Goal: Task Accomplishment & Management: Use online tool/utility

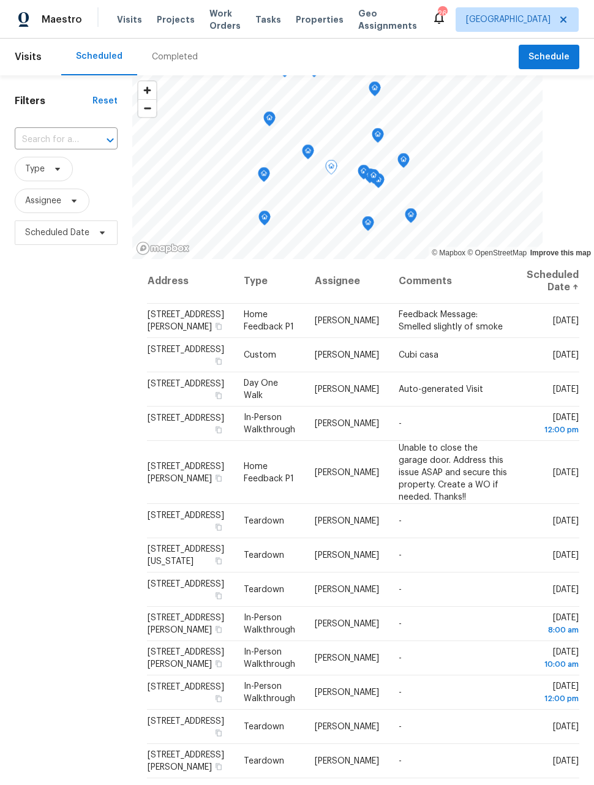
click at [0, 0] on icon at bounding box center [0, 0] width 0 height 0
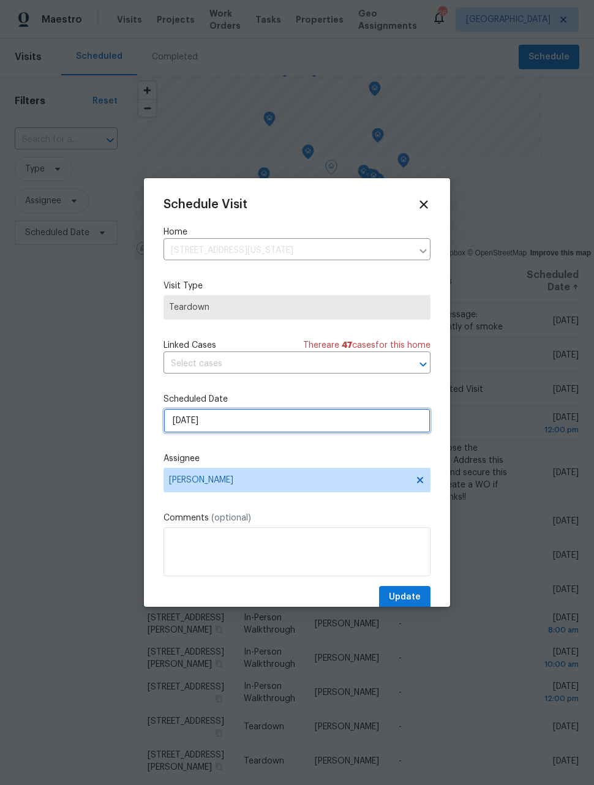
click at [327, 419] on input "10/6/2025" at bounding box center [296, 420] width 267 height 24
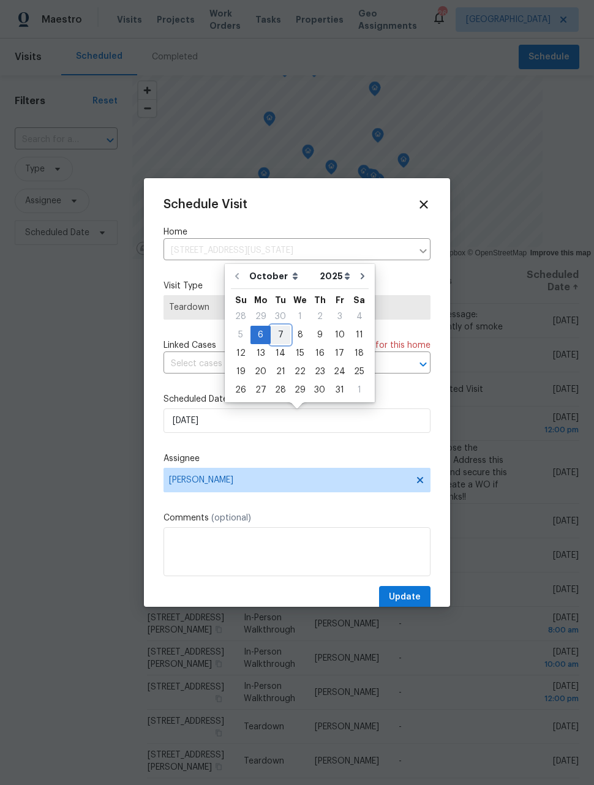
click at [283, 336] on div "7" at bounding box center [280, 334] width 20 height 17
type input "10/7/2025"
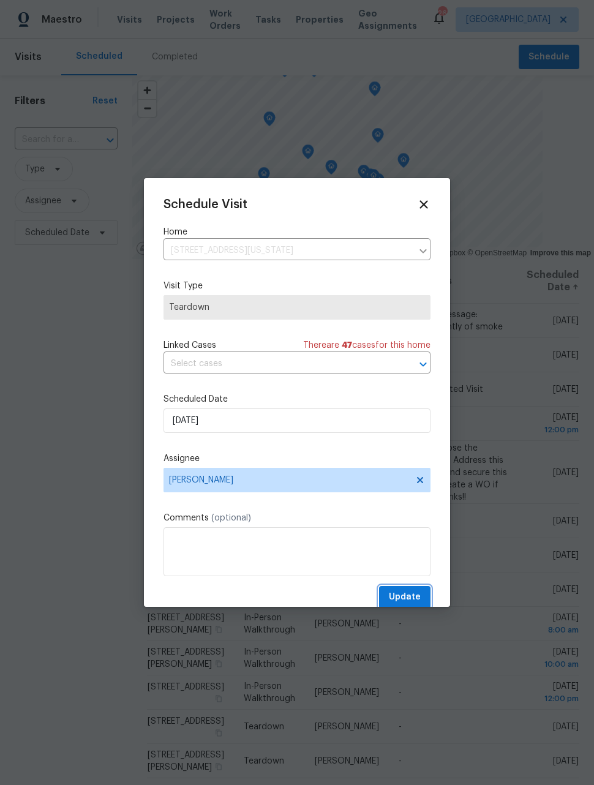
click at [409, 599] on span "Update" at bounding box center [405, 596] width 32 height 15
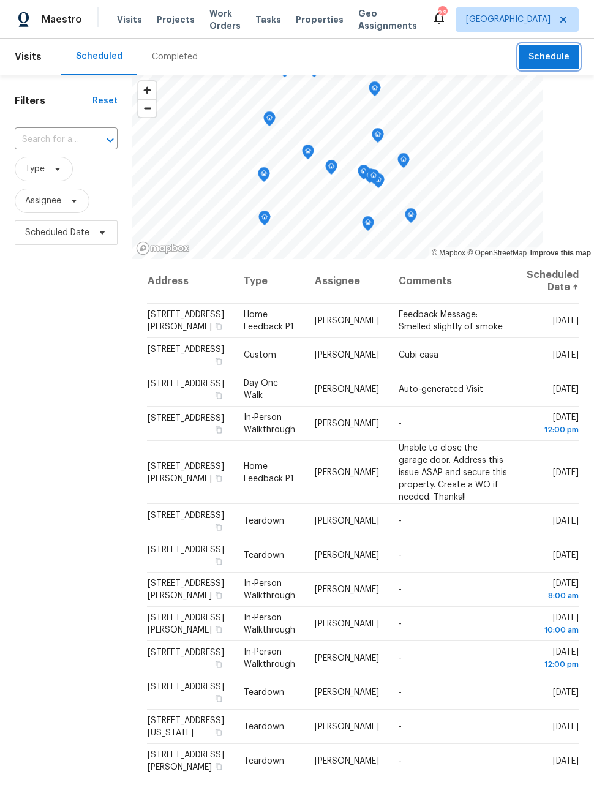
click at [554, 56] on span "Schedule" at bounding box center [548, 57] width 41 height 15
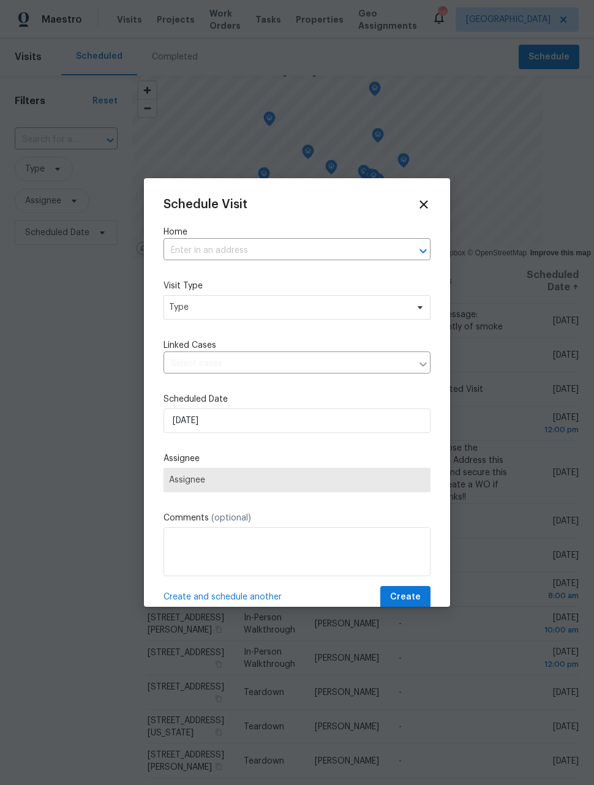
click at [333, 250] on input "text" at bounding box center [279, 250] width 233 height 19
type input "ouray"
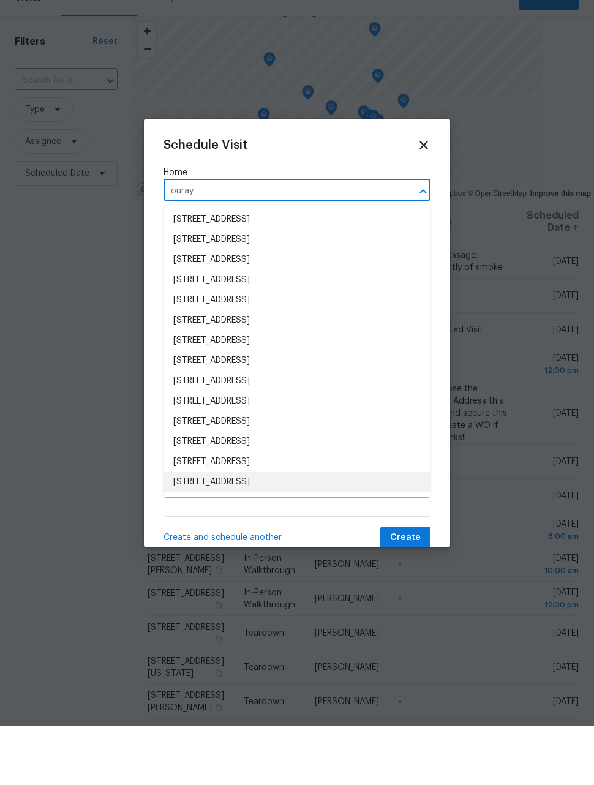
click at [316, 531] on li "[STREET_ADDRESS]" at bounding box center [296, 541] width 267 height 20
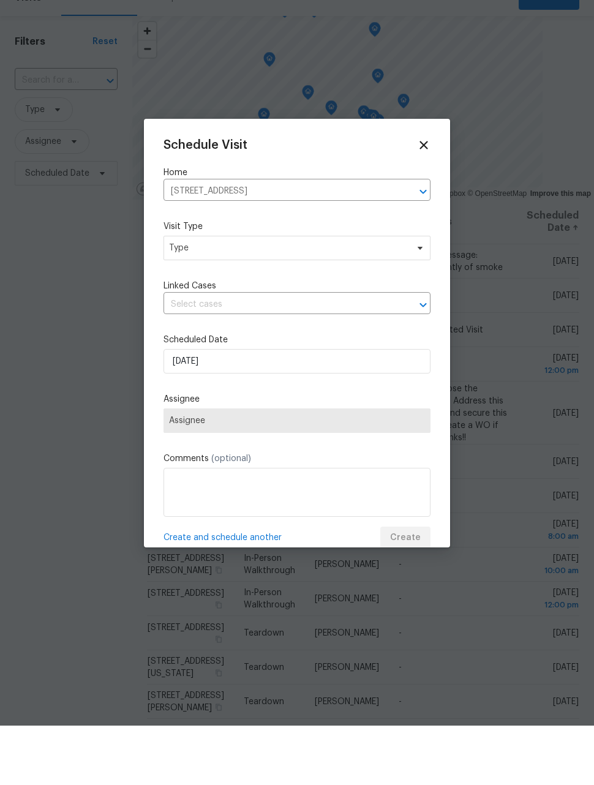
scroll to position [40, 0]
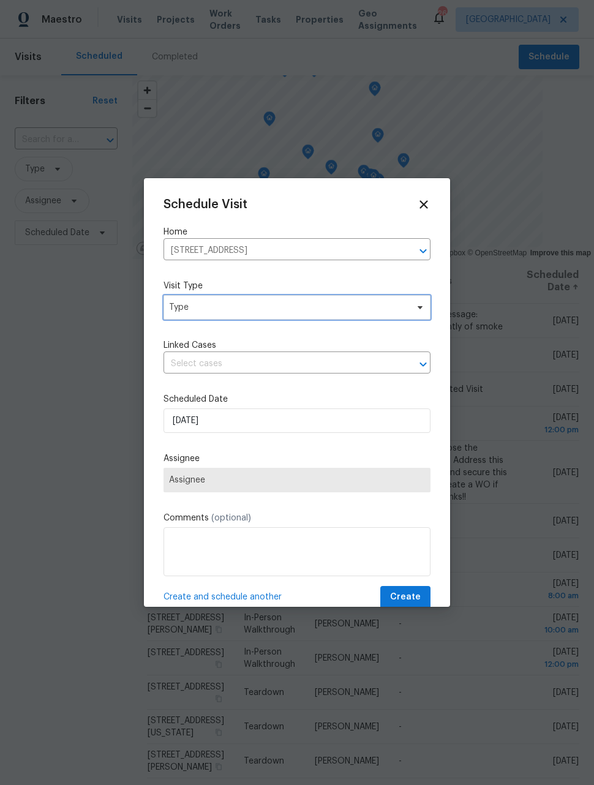
click at [302, 305] on span "Type" at bounding box center [288, 307] width 238 height 12
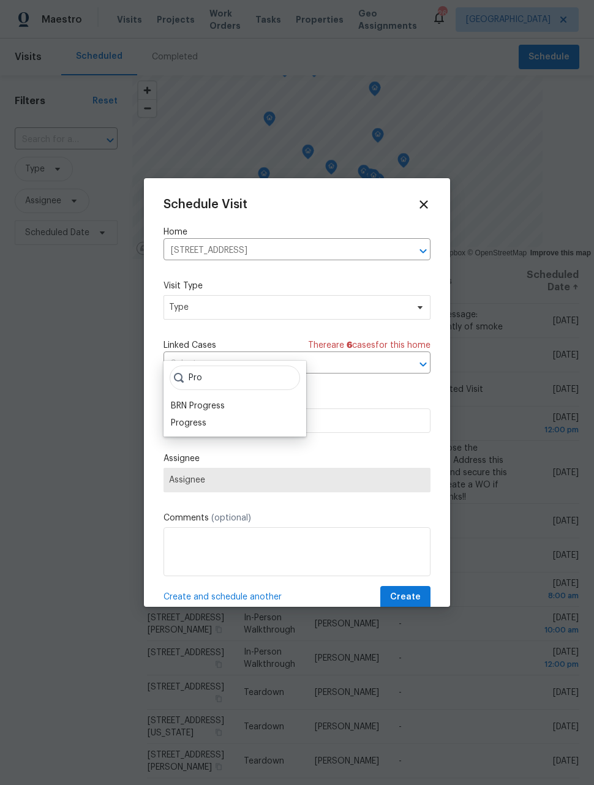
type input "Pro"
click at [200, 417] on div "Progress" at bounding box center [188, 423] width 35 height 12
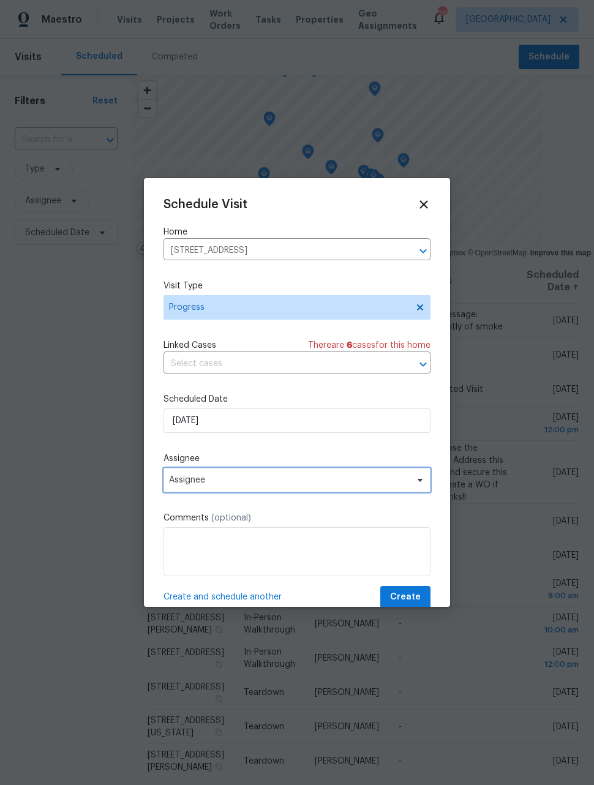
click at [288, 480] on span "Assignee" at bounding box center [289, 480] width 240 height 10
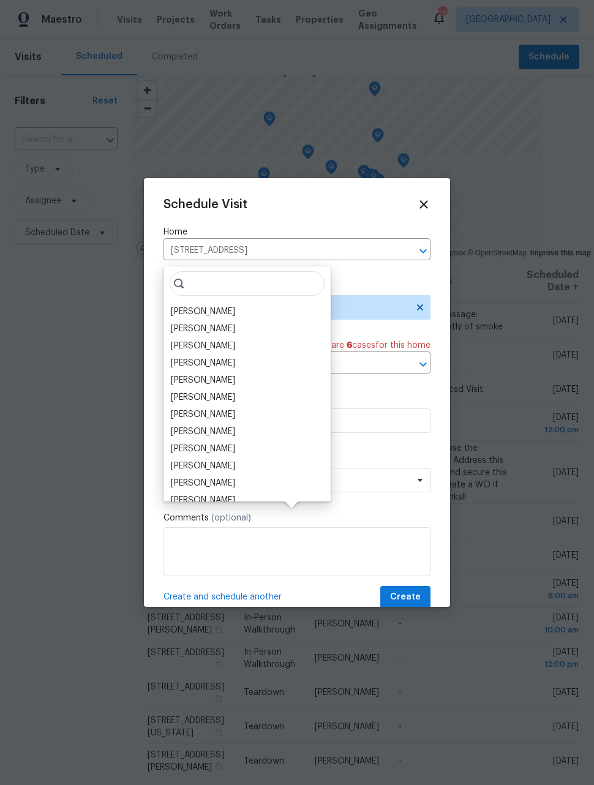
click at [207, 305] on div "[PERSON_NAME]" at bounding box center [203, 311] width 64 height 12
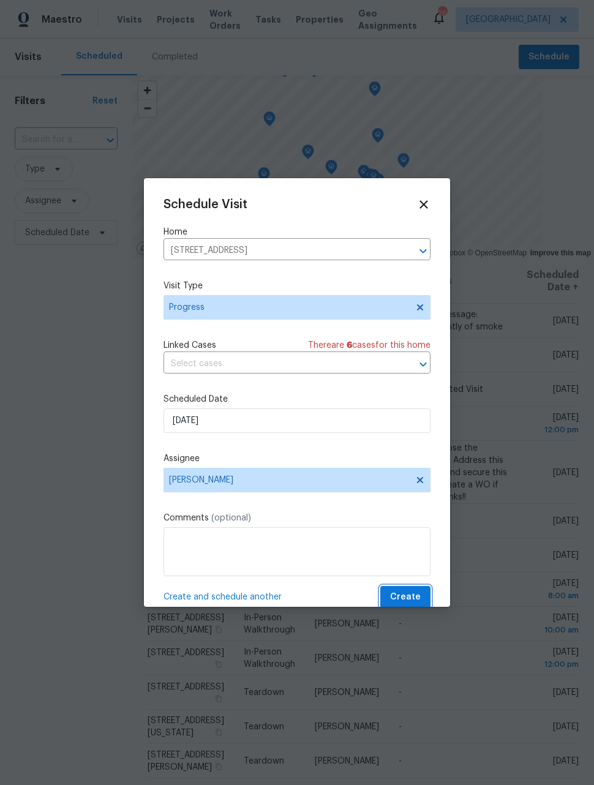
click at [415, 600] on span "Create" at bounding box center [405, 596] width 31 height 15
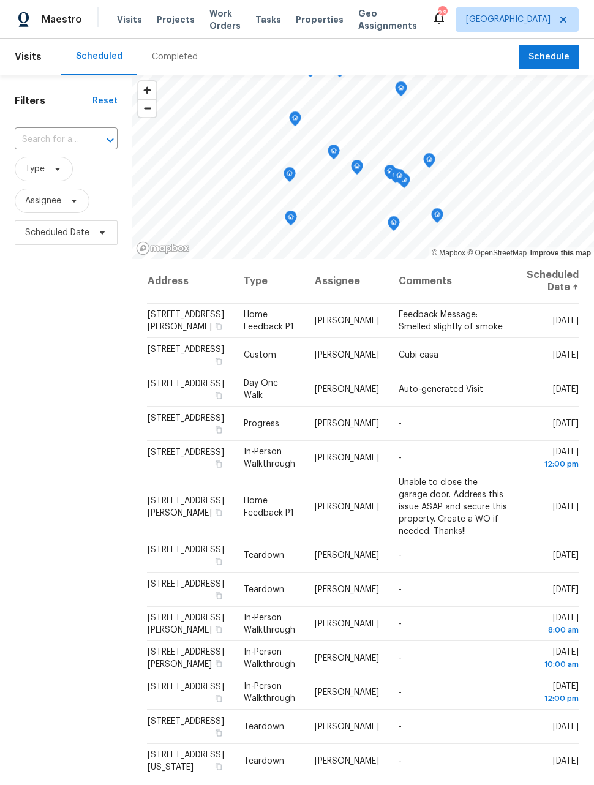
click at [225, 16] on span "Work Orders" at bounding box center [224, 19] width 31 height 24
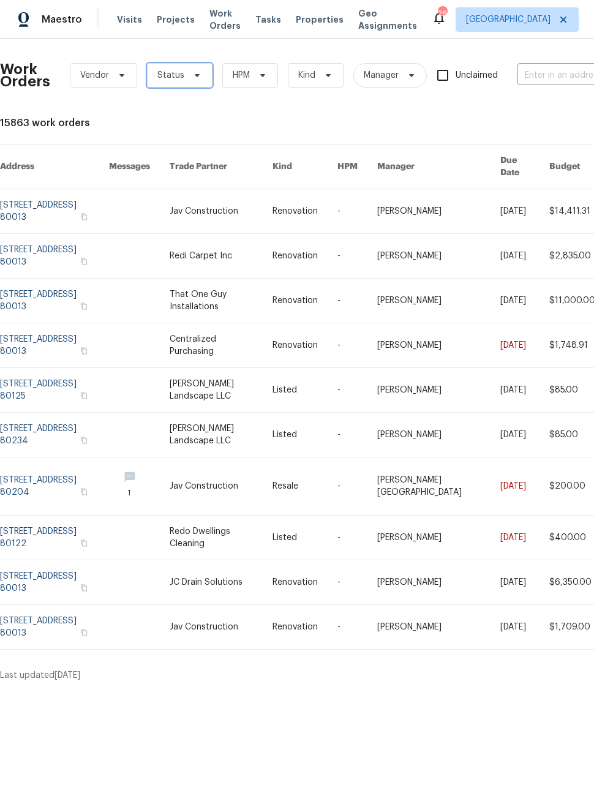
click at [183, 79] on span "Status" at bounding box center [179, 75] width 65 height 24
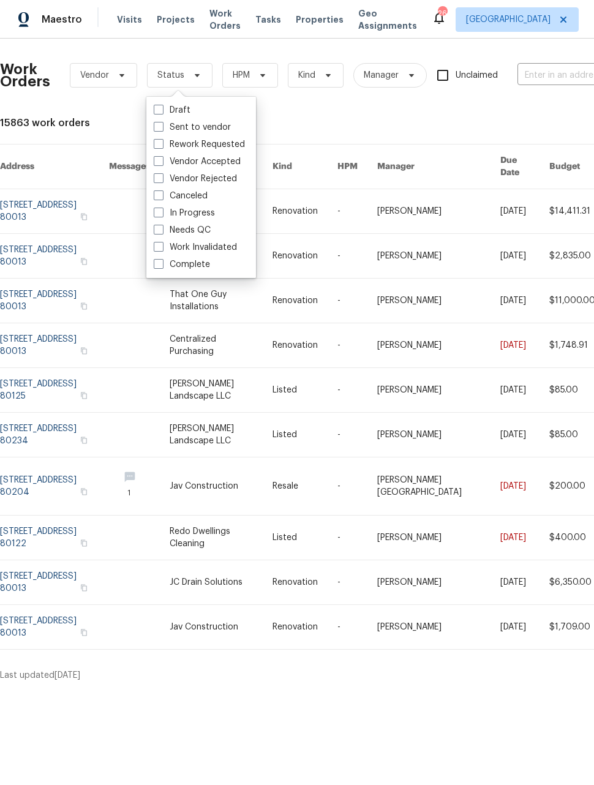
click at [159, 229] on span at bounding box center [159, 230] width 10 height 10
click at [159, 229] on input "Needs QC" at bounding box center [158, 228] width 8 height 8
checkbox input "true"
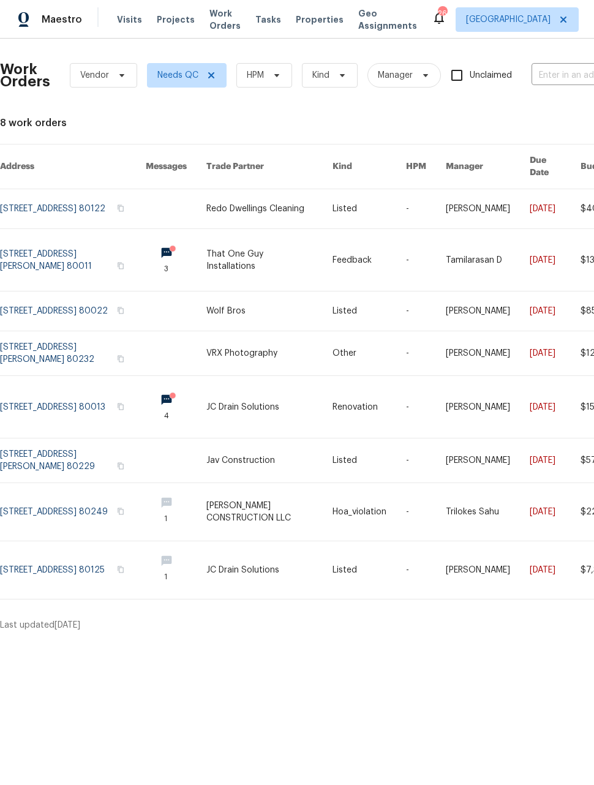
click at [91, 253] on link at bounding box center [73, 260] width 146 height 62
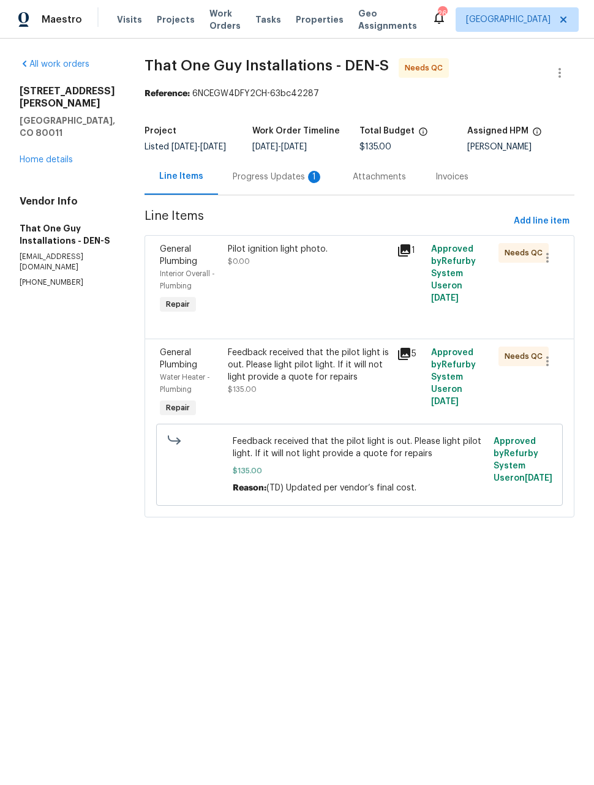
click at [60, 23] on span "Maestro" at bounding box center [62, 19] width 40 height 12
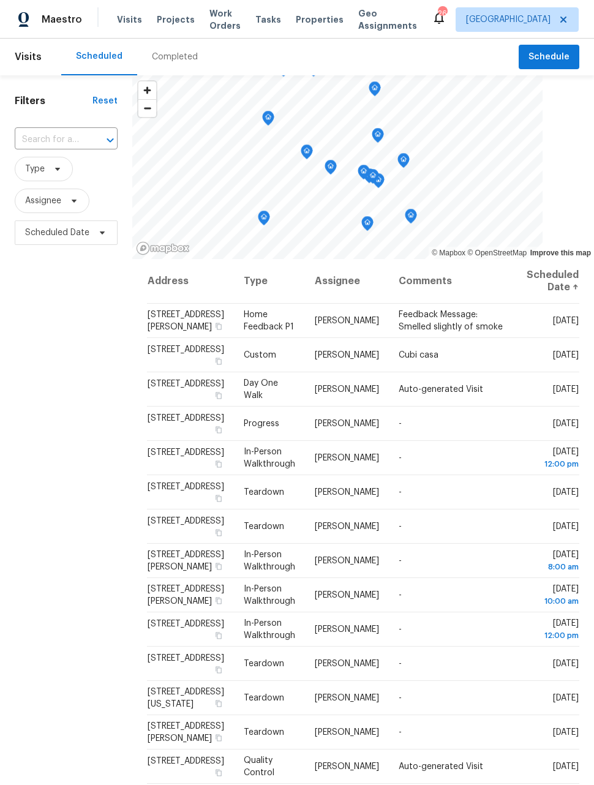
click at [219, 19] on span "Work Orders" at bounding box center [224, 19] width 31 height 24
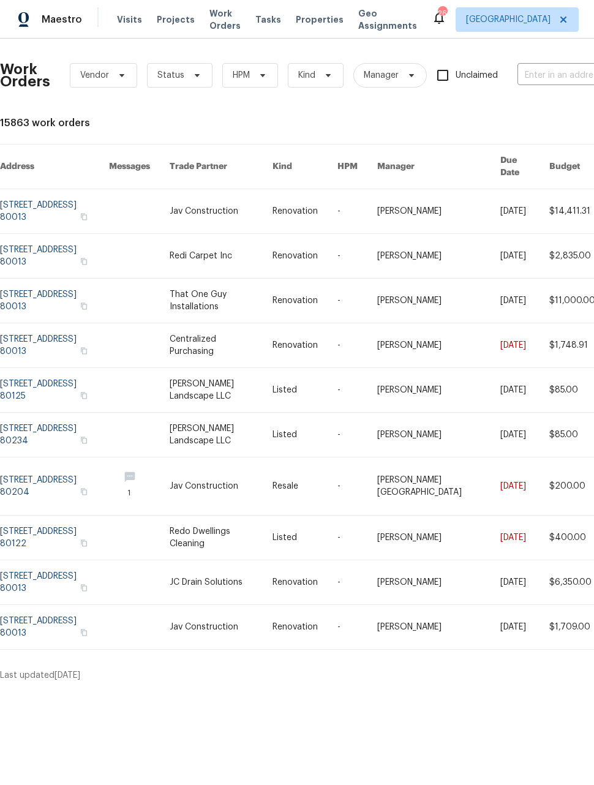
click at [550, 73] on input "text" at bounding box center [578, 75] width 122 height 19
type input "ouray"
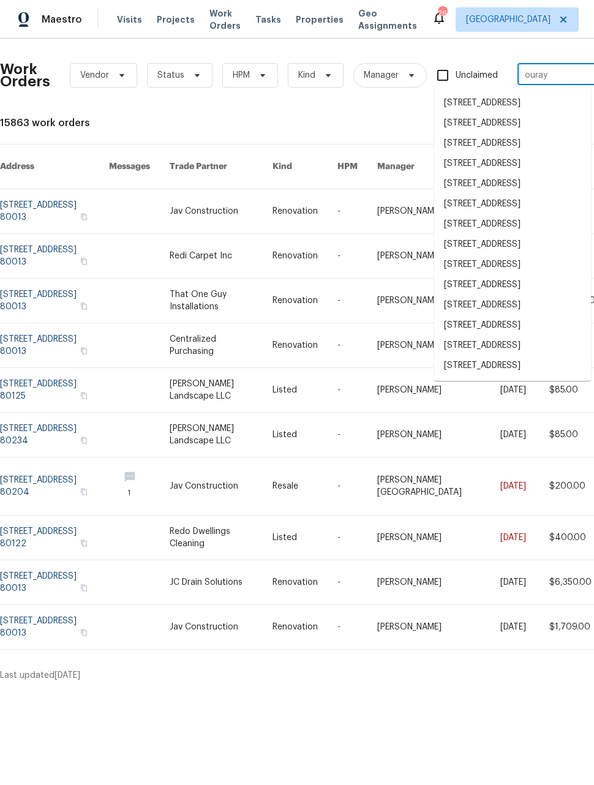
scroll to position [117, 0]
click at [516, 376] on li "[STREET_ADDRESS]" at bounding box center [512, 366] width 157 height 20
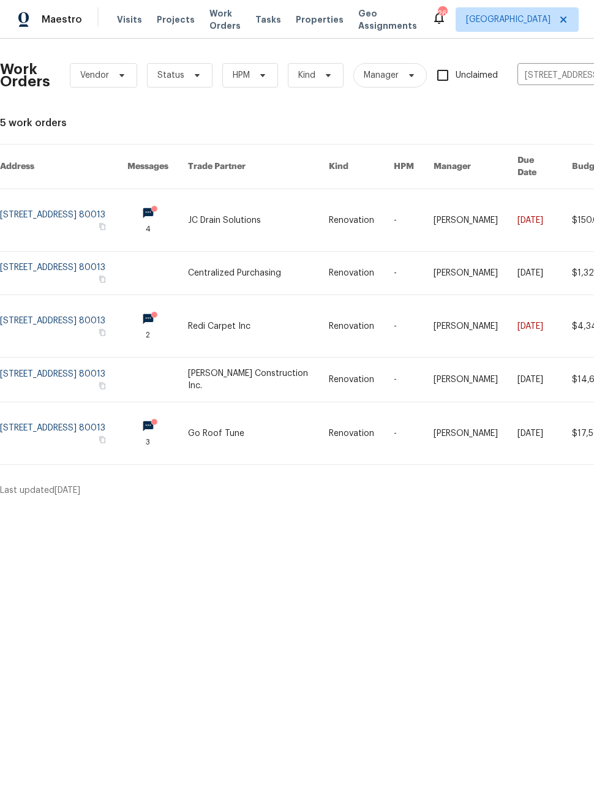
click at [84, 216] on link at bounding box center [63, 220] width 127 height 62
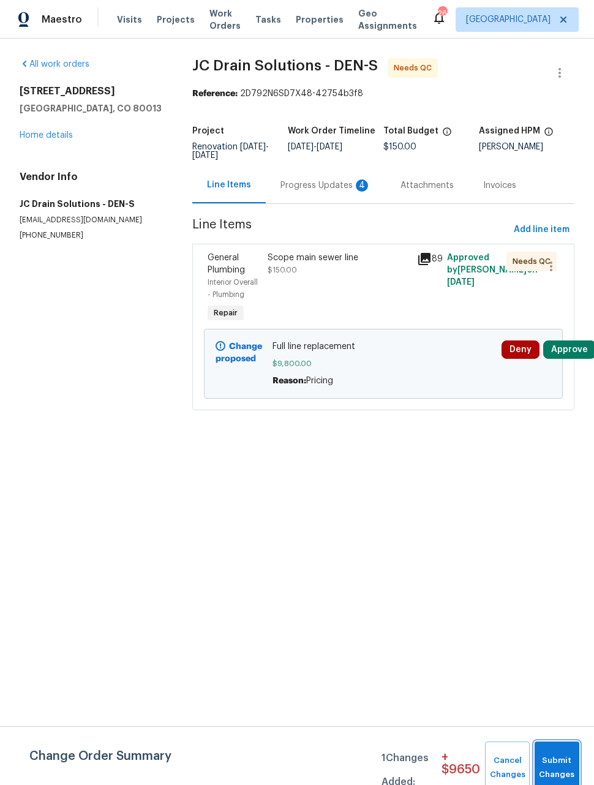
click at [567, 763] on span "Submit Changes" at bounding box center [556, 767] width 32 height 28
